Goal: Find specific page/section: Find specific page/section

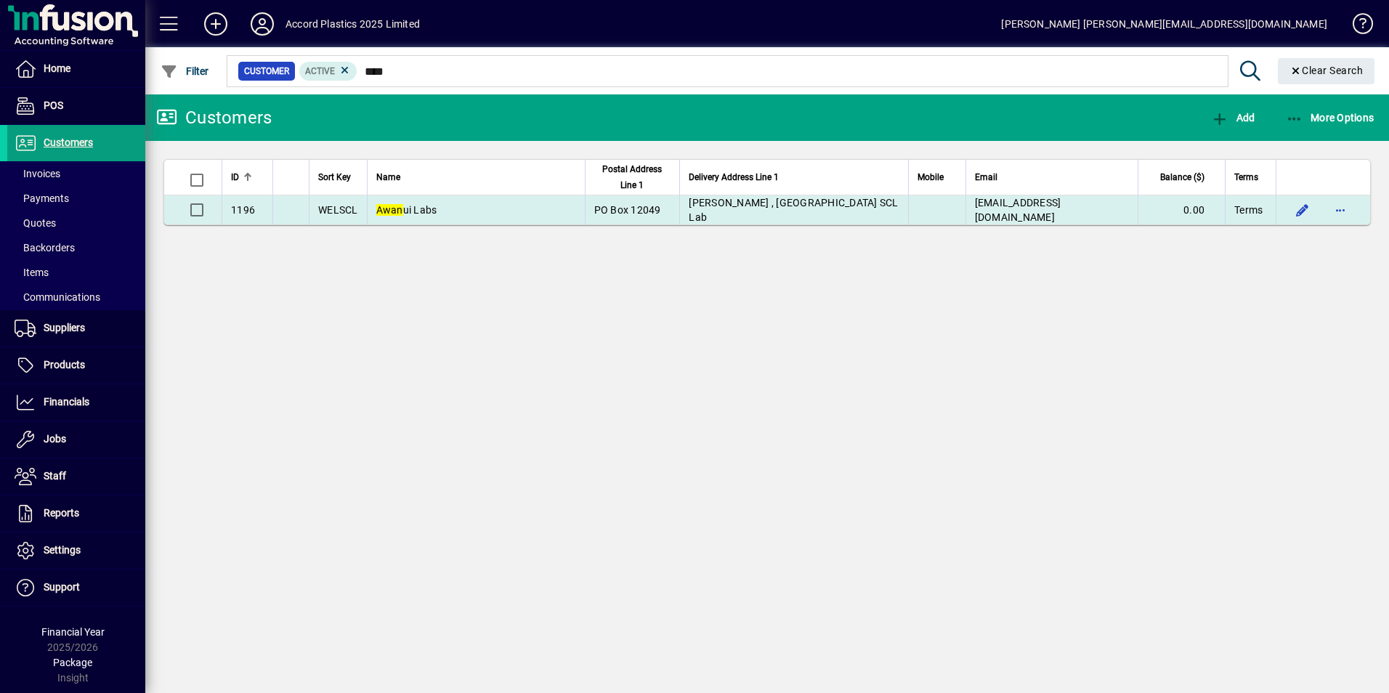
type input "****"
click at [412, 216] on td "Awan ui Labs" at bounding box center [476, 209] width 218 height 29
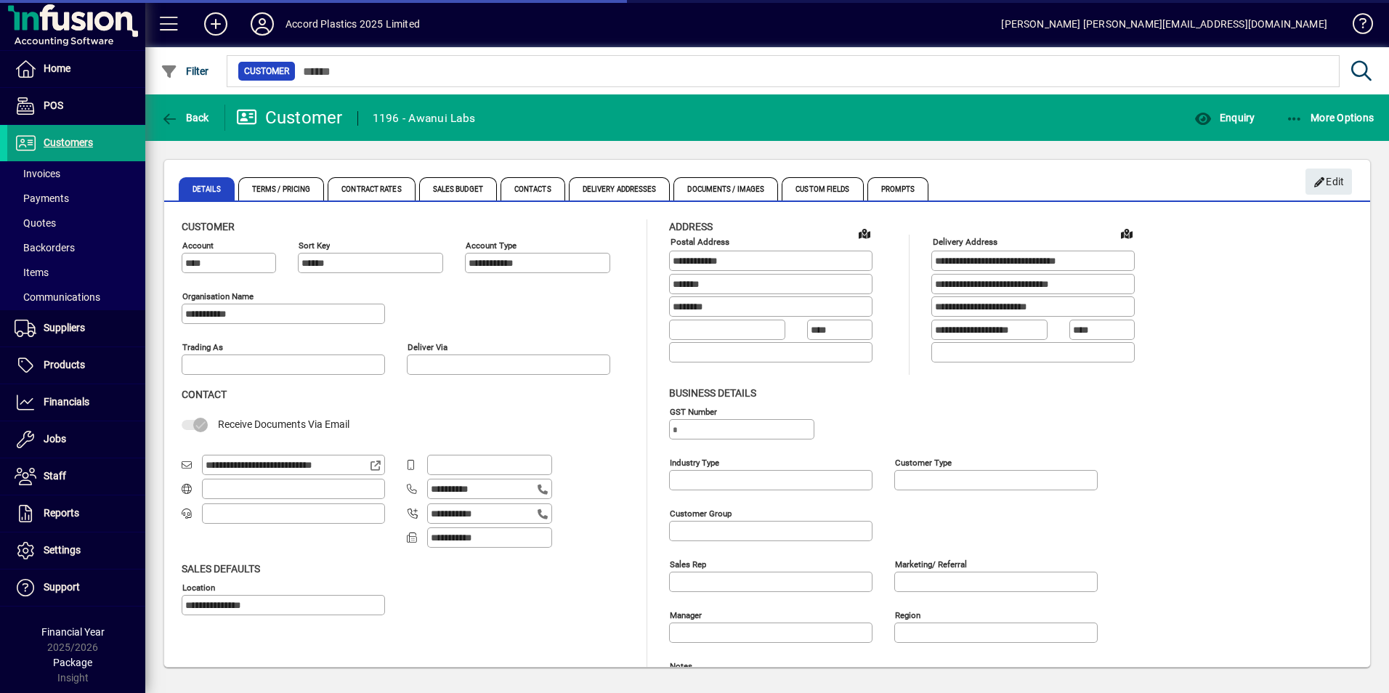
type input "**********"
click at [375, 466] on icon at bounding box center [376, 466] width 13 height 10
